Goal: Task Accomplishment & Management: Use online tool/utility

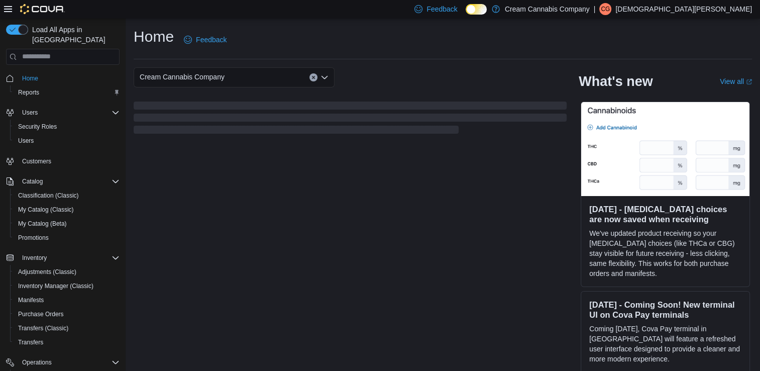
click at [6, 11] on icon at bounding box center [8, 9] width 8 height 8
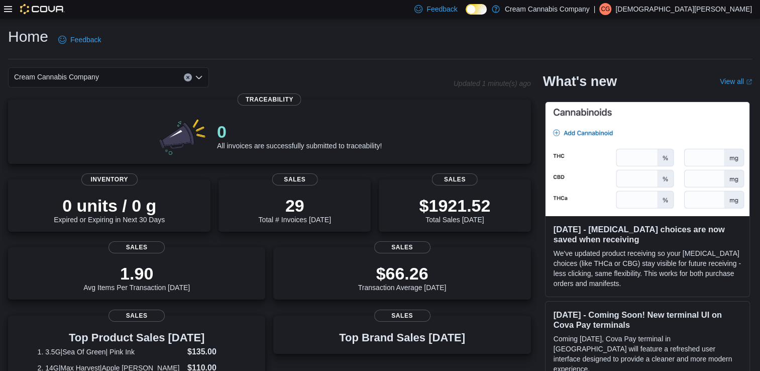
click at [5, 3] on div at bounding box center [34, 9] width 61 height 19
click at [8, 14] on div at bounding box center [34, 9] width 61 height 10
click at [13, 8] on div at bounding box center [34, 9] width 61 height 10
click at [7, 9] on icon at bounding box center [8, 9] width 8 height 6
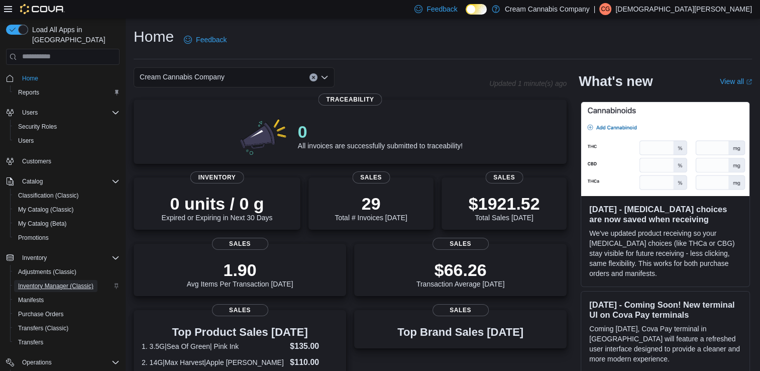
click at [54, 282] on span "Inventory Manager (Classic)" at bounding box center [55, 286] width 75 height 8
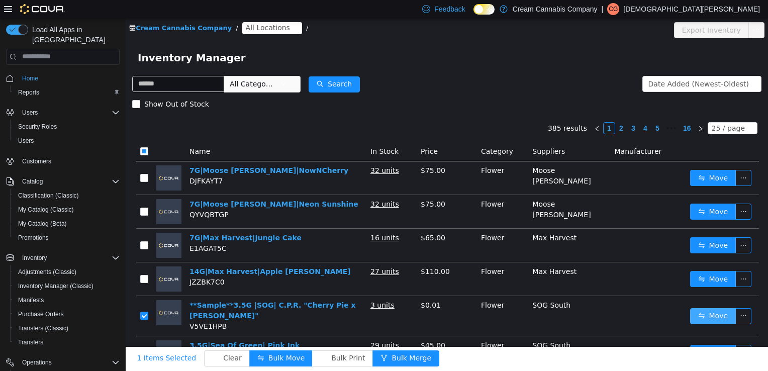
click at [698, 307] on button "Move" at bounding box center [713, 315] width 46 height 16
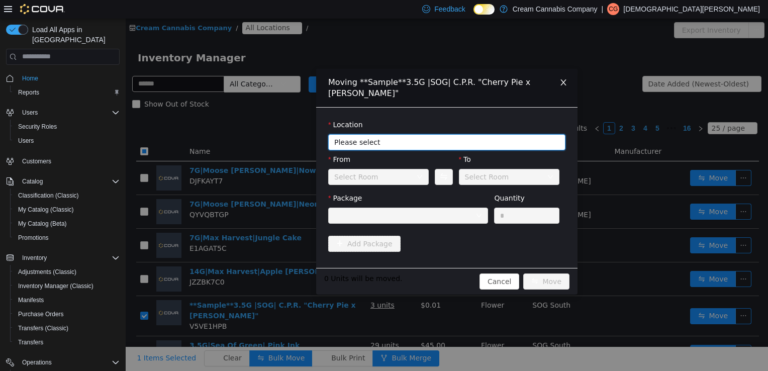
click at [420, 137] on span "Please select" at bounding box center [441, 142] width 214 height 10
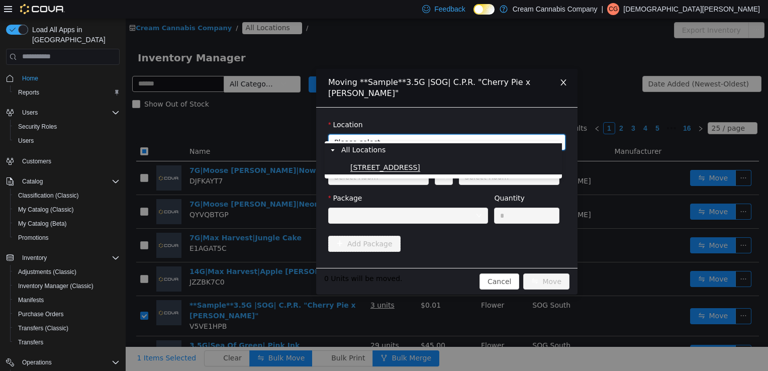
click at [394, 170] on span "[STREET_ADDRESS]" at bounding box center [385, 167] width 70 height 9
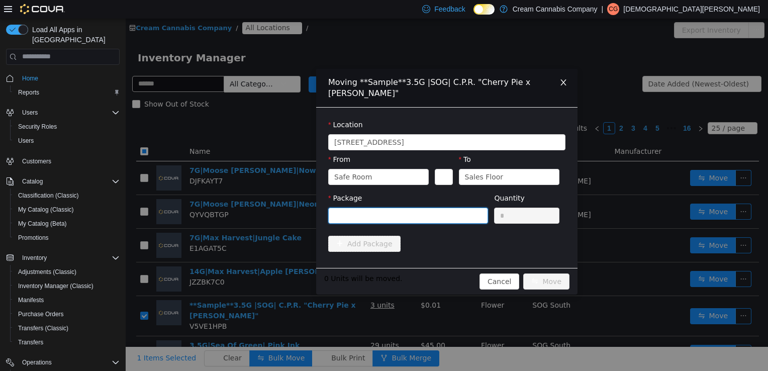
click at [458, 211] on div at bounding box center [404, 214] width 141 height 15
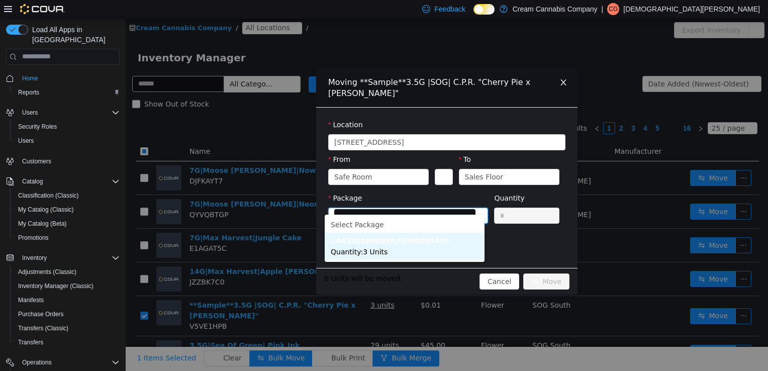
click at [382, 248] on li "1A4230100003A35000003490 Quantity : 3 Units" at bounding box center [405, 245] width 160 height 27
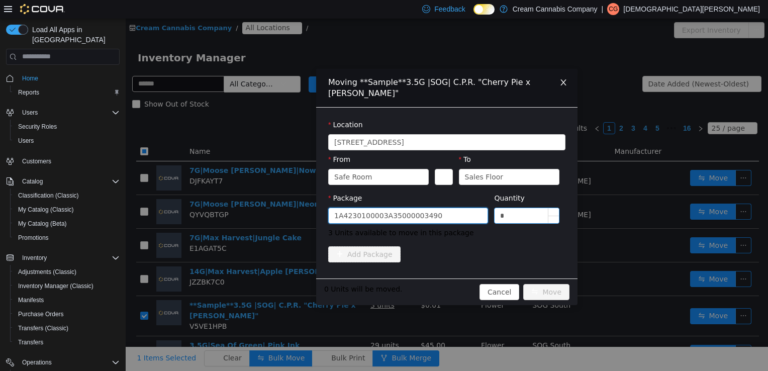
click at [534, 207] on input "*" at bounding box center [526, 214] width 64 height 15
type input "*"
click at [550, 284] on button "Move" at bounding box center [546, 291] width 46 height 16
